Goal: Communication & Community: Ask a question

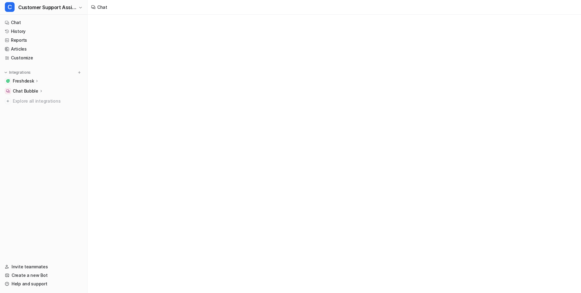
click at [151, 102] on div "Chat" at bounding box center [290, 146] width 581 height 293
type textarea "**********"
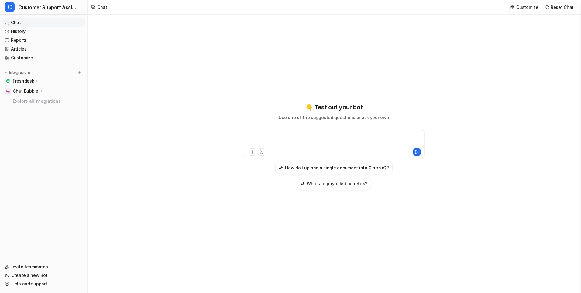
click at [259, 138] on div at bounding box center [334, 140] width 178 height 14
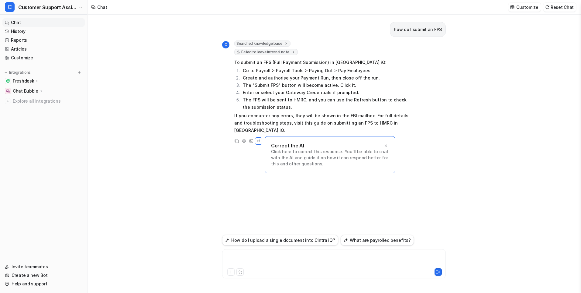
click at [255, 254] on div at bounding box center [334, 260] width 221 height 14
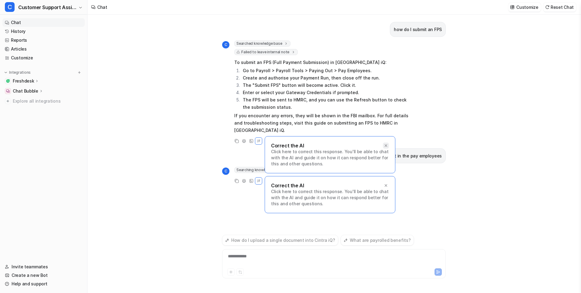
click at [387, 143] on icon at bounding box center [386, 145] width 4 height 4
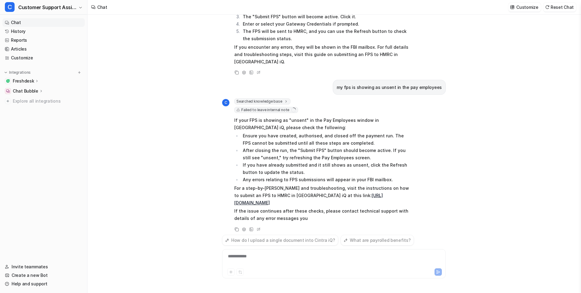
scroll to position [76, 0]
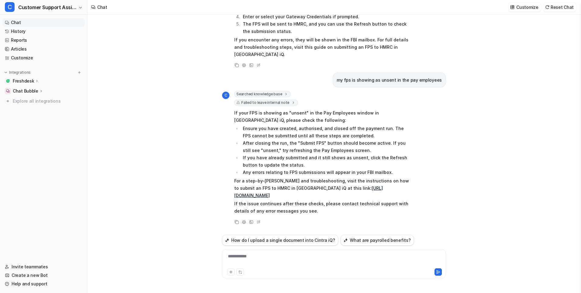
click at [322, 189] on link "https://cintra.freshdesk.com/support/solutions/articles/204000025777-how-do-i-s…" at bounding box center [308, 191] width 149 height 12
click at [255, 257] on div "**********" at bounding box center [334, 260] width 221 height 14
drag, startPoint x: 255, startPoint y: 257, endPoint x: 230, endPoint y: 259, distance: 25.0
click at [230, 259] on div at bounding box center [334, 260] width 221 height 14
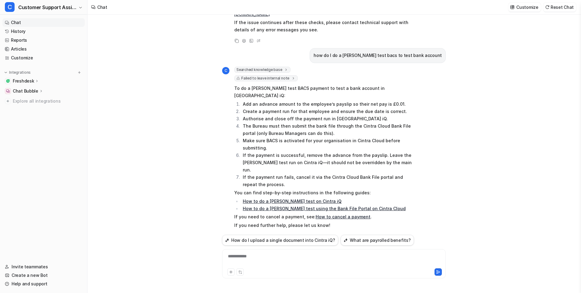
scroll to position [256, 0]
click at [581, 96] on div at bounding box center [581, 154] width 1 height 278
click at [581, 98] on html "C Customer Support Assistant Chat History Reports Articles Customize Integratio…" at bounding box center [290, 146] width 581 height 293
click at [581, 99] on div at bounding box center [581, 154] width 1 height 278
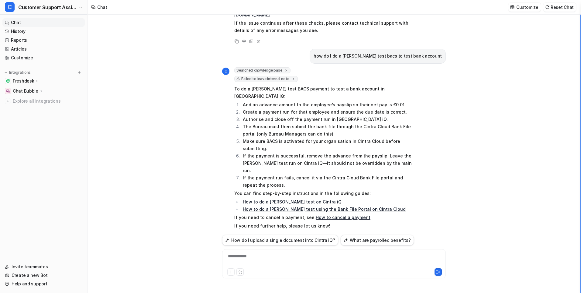
click at [581, 99] on div at bounding box center [581, 154] width 1 height 278
click at [278, 15] on link "https://cintra.freshdesk.com/support/solutions/articles/204000025777-how-do-i-s…" at bounding box center [308, 11] width 149 height 12
click at [242, 255] on div "**********" at bounding box center [334, 260] width 221 height 14
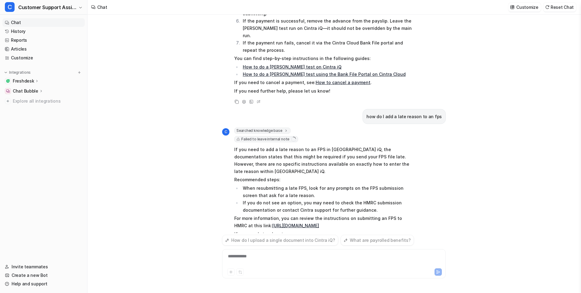
scroll to position [399, 0]
